Goal: Task Accomplishment & Management: Manage account settings

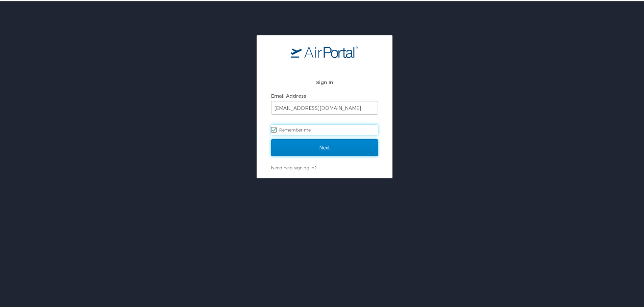
drag, startPoint x: 317, startPoint y: 142, endPoint x: 321, endPoint y: 142, distance: 3.7
click at [317, 142] on input "Next" at bounding box center [324, 146] width 107 height 17
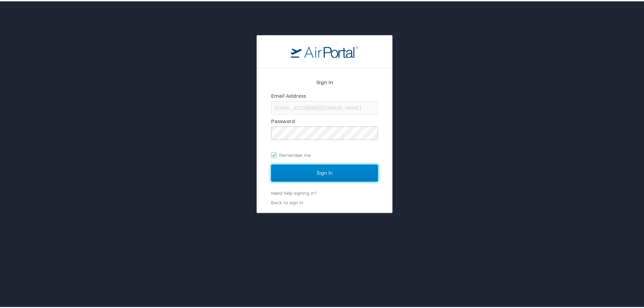
click at [337, 167] on input "Sign In" at bounding box center [324, 171] width 107 height 17
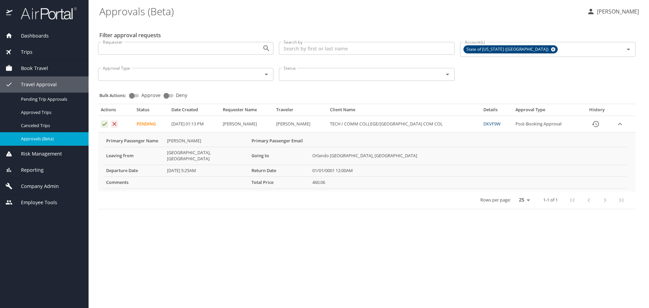
click at [109, 121] on td "Approval table" at bounding box center [116, 124] width 36 height 17
click at [146, 93] on span "Approve" at bounding box center [150, 95] width 19 height 5
click at [144, 93] on input "Approve" at bounding box center [132, 96] width 24 height 8
checkbox input "true"
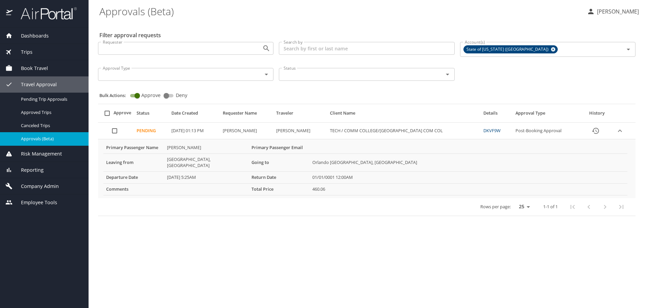
click at [109, 113] on input "select all approval requests" at bounding box center [107, 113] width 13 height 13
checkbox input "true"
click at [362, 287] on span "Bulk Approve" at bounding box center [364, 287] width 39 height 8
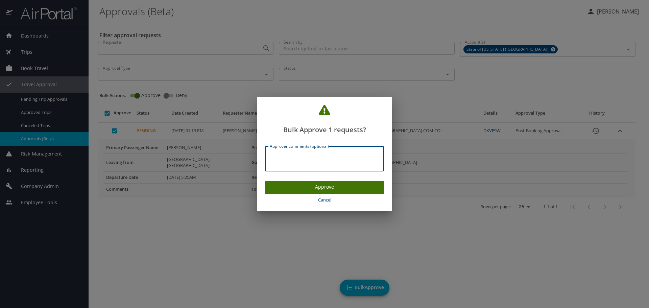
click at [297, 155] on textarea "Approver comments (optional)" at bounding box center [325, 159] width 110 height 13
type textarea "Approved."
click at [313, 186] on span "Approve" at bounding box center [325, 187] width 108 height 8
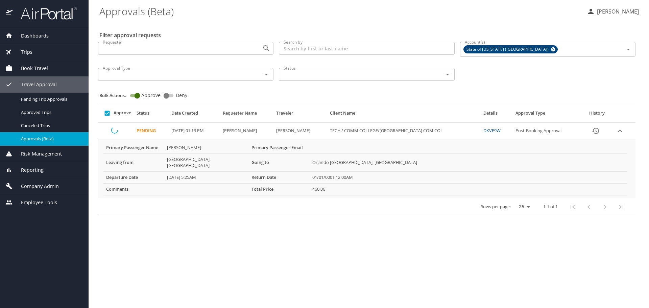
checkbox input "false"
